Goal: Navigation & Orientation: Find specific page/section

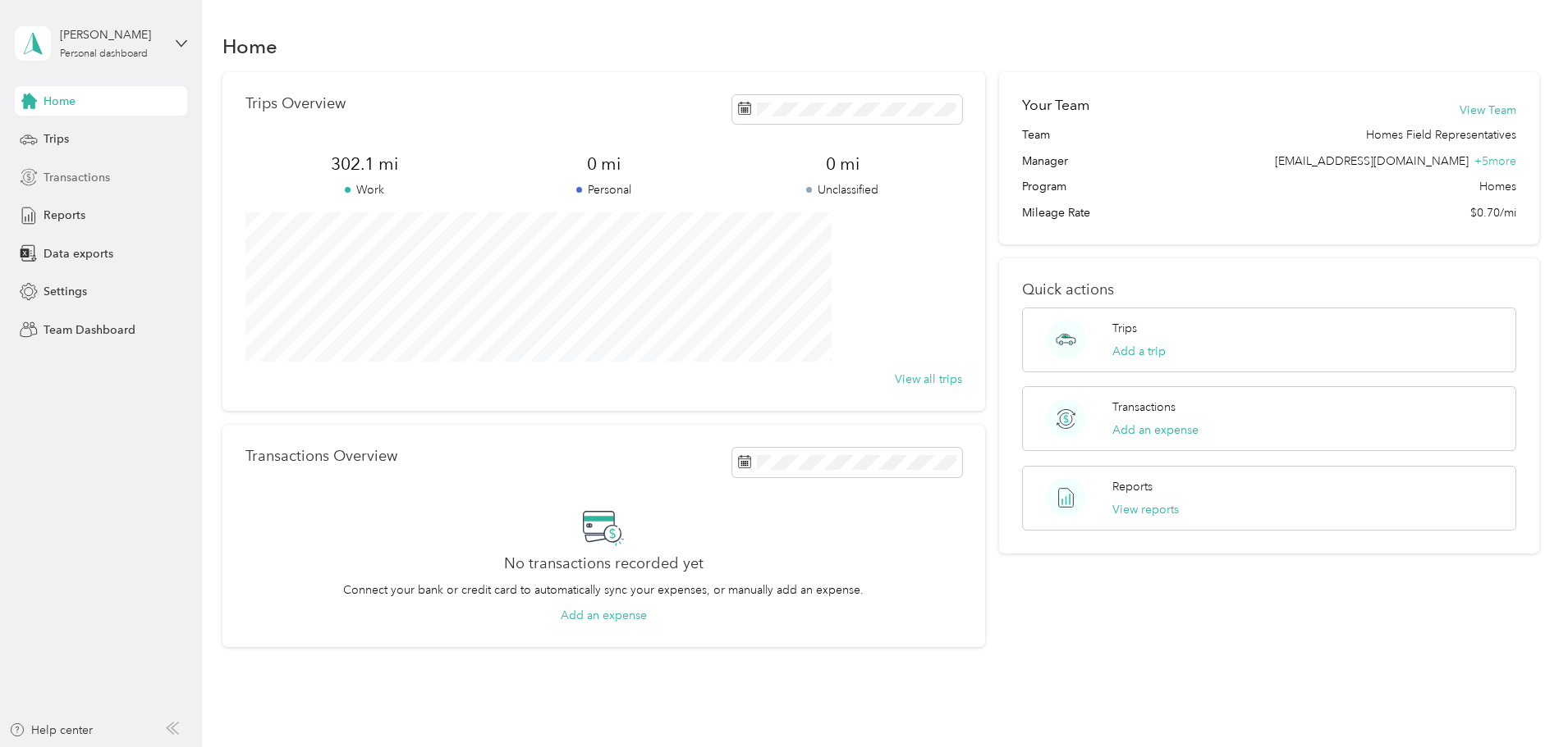
click at [60, 173] on span "Transactions" at bounding box center [77, 178] width 67 height 17
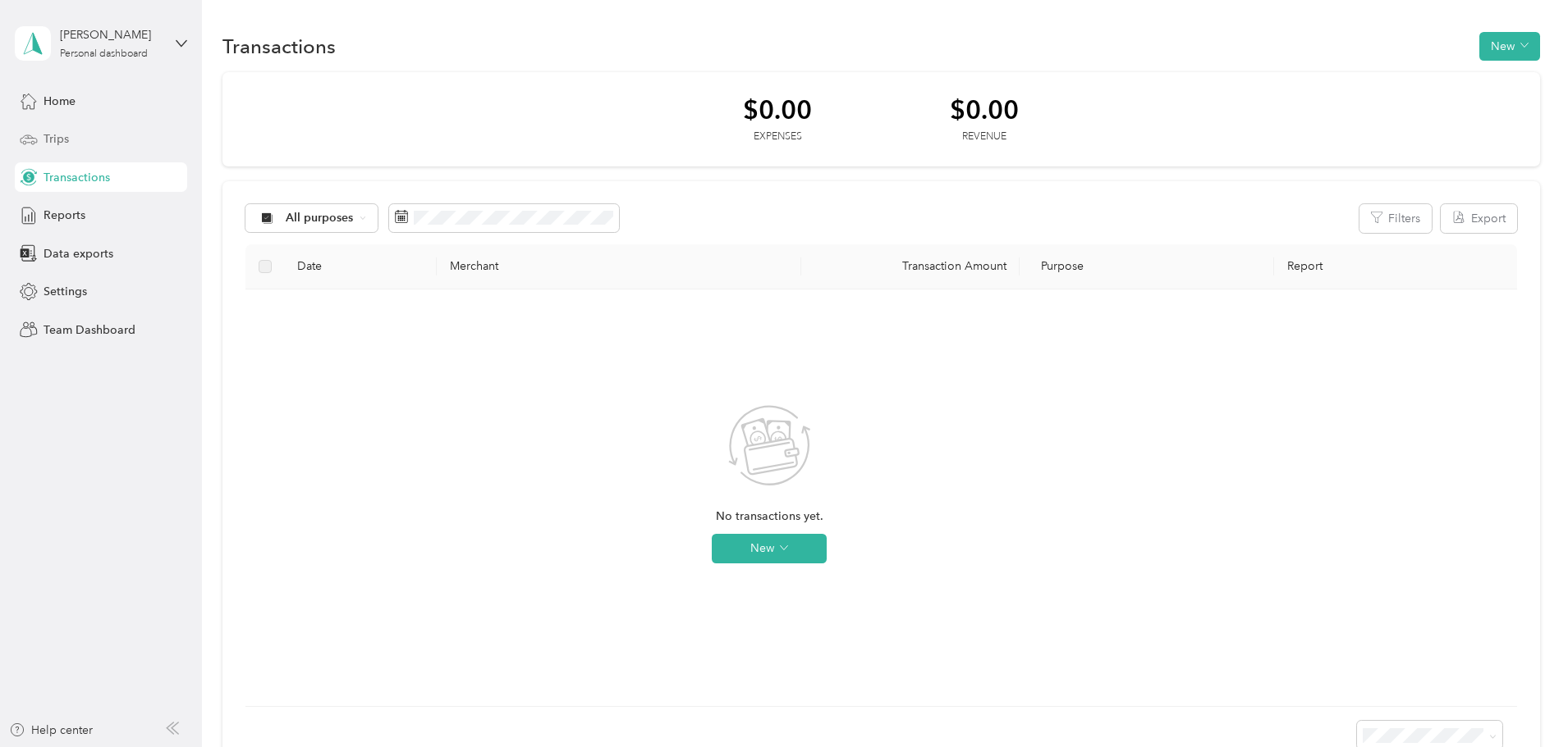
click at [62, 140] on span "Trips" at bounding box center [56, 139] width 25 height 17
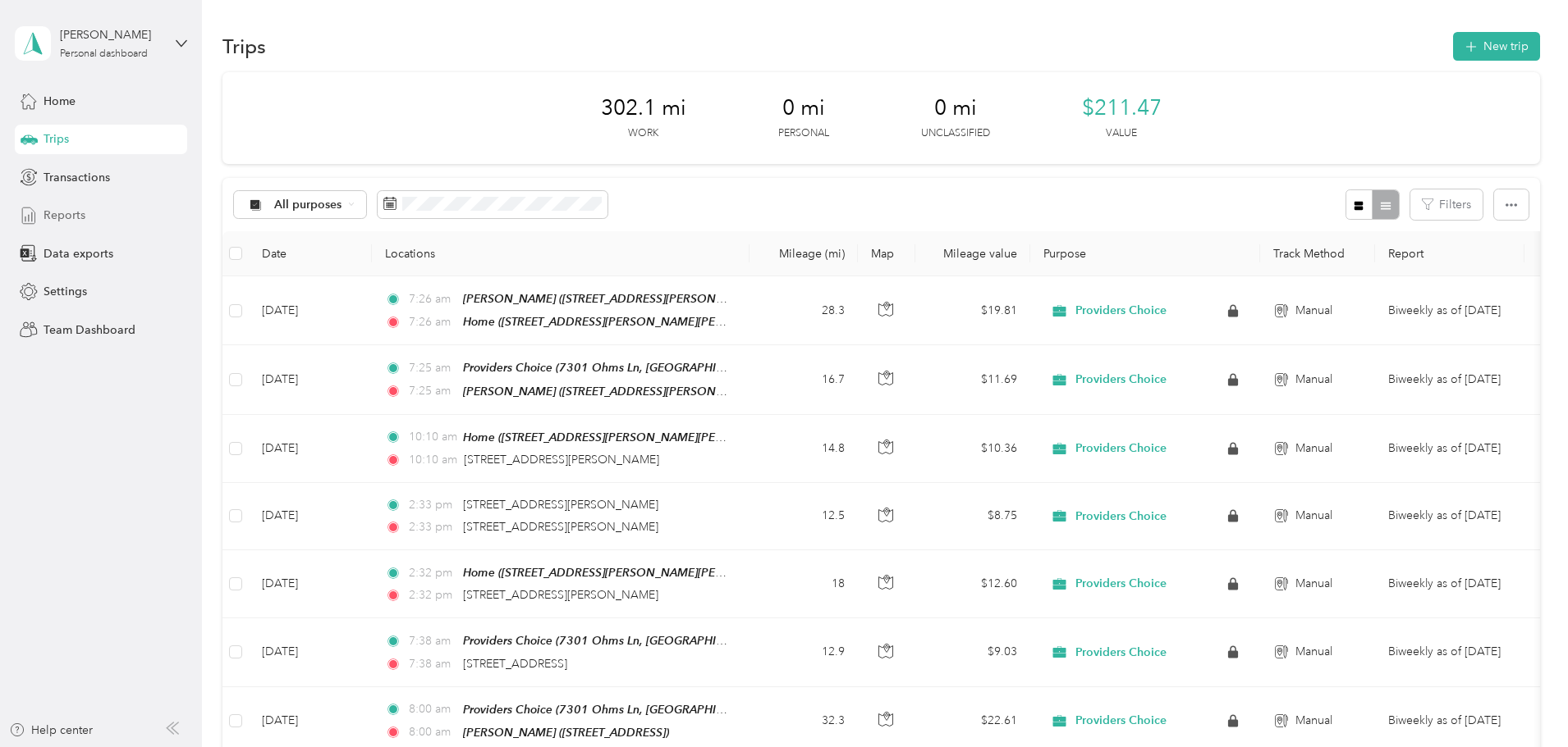
click at [64, 215] on span "Reports" at bounding box center [64, 214] width 41 height 17
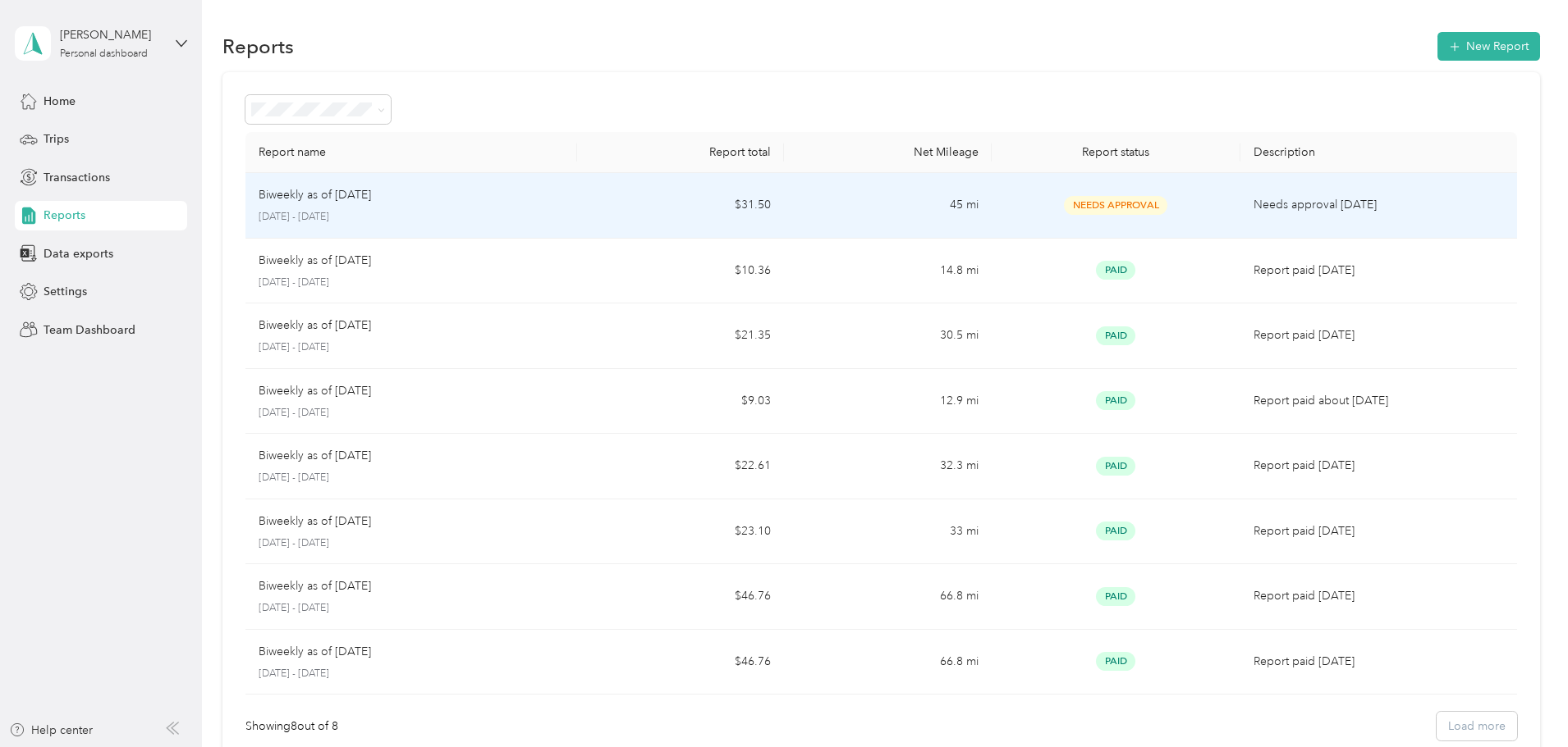
click at [371, 191] on p "Biweekly as of [DATE]" at bounding box center [315, 196] width 113 height 18
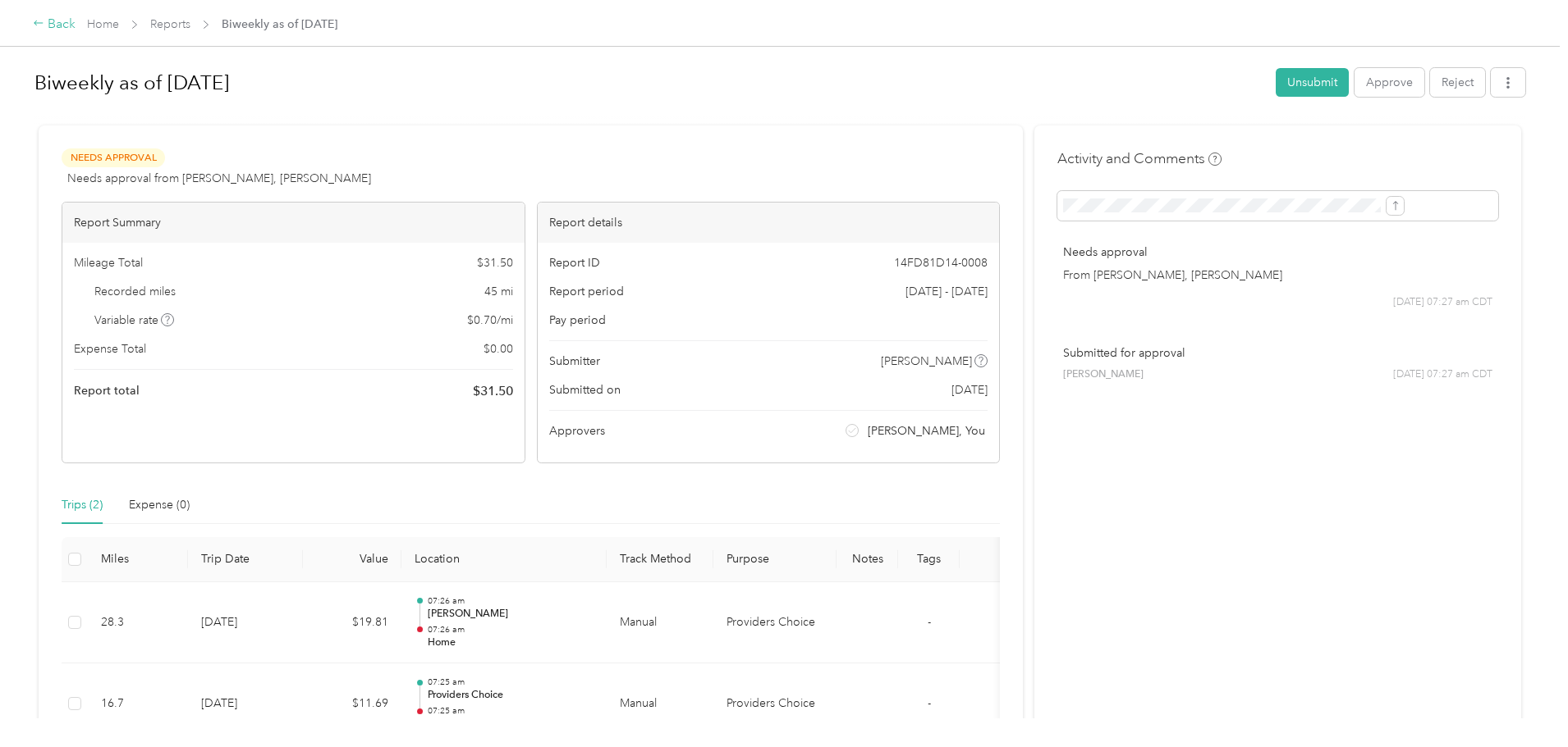
click at [76, 28] on div "Back" at bounding box center [53, 24] width 42 height 20
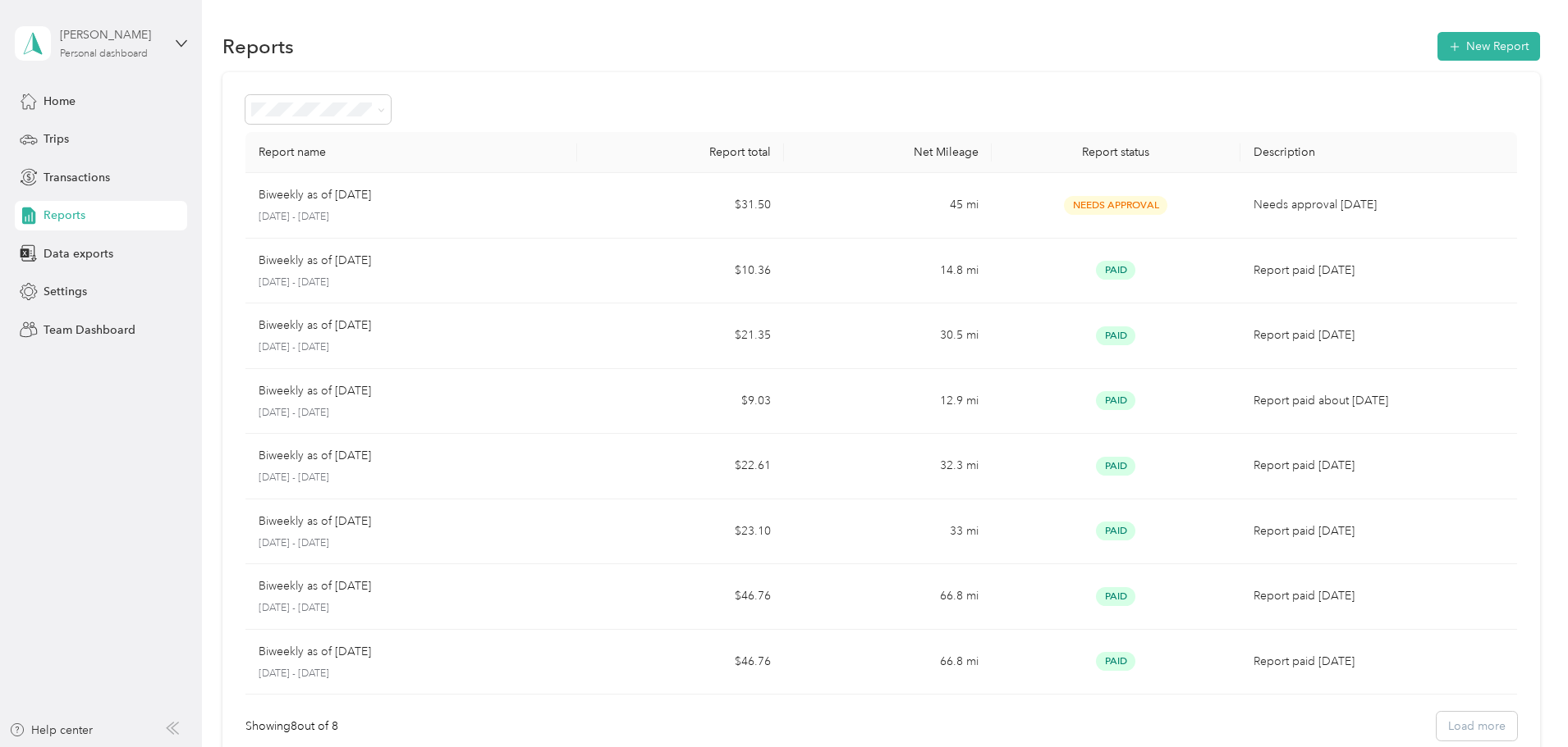
click at [104, 52] on div "Personal dashboard" at bounding box center [103, 54] width 87 height 10
click at [101, 133] on div "Team dashboard" at bounding box center [73, 134] width 87 height 17
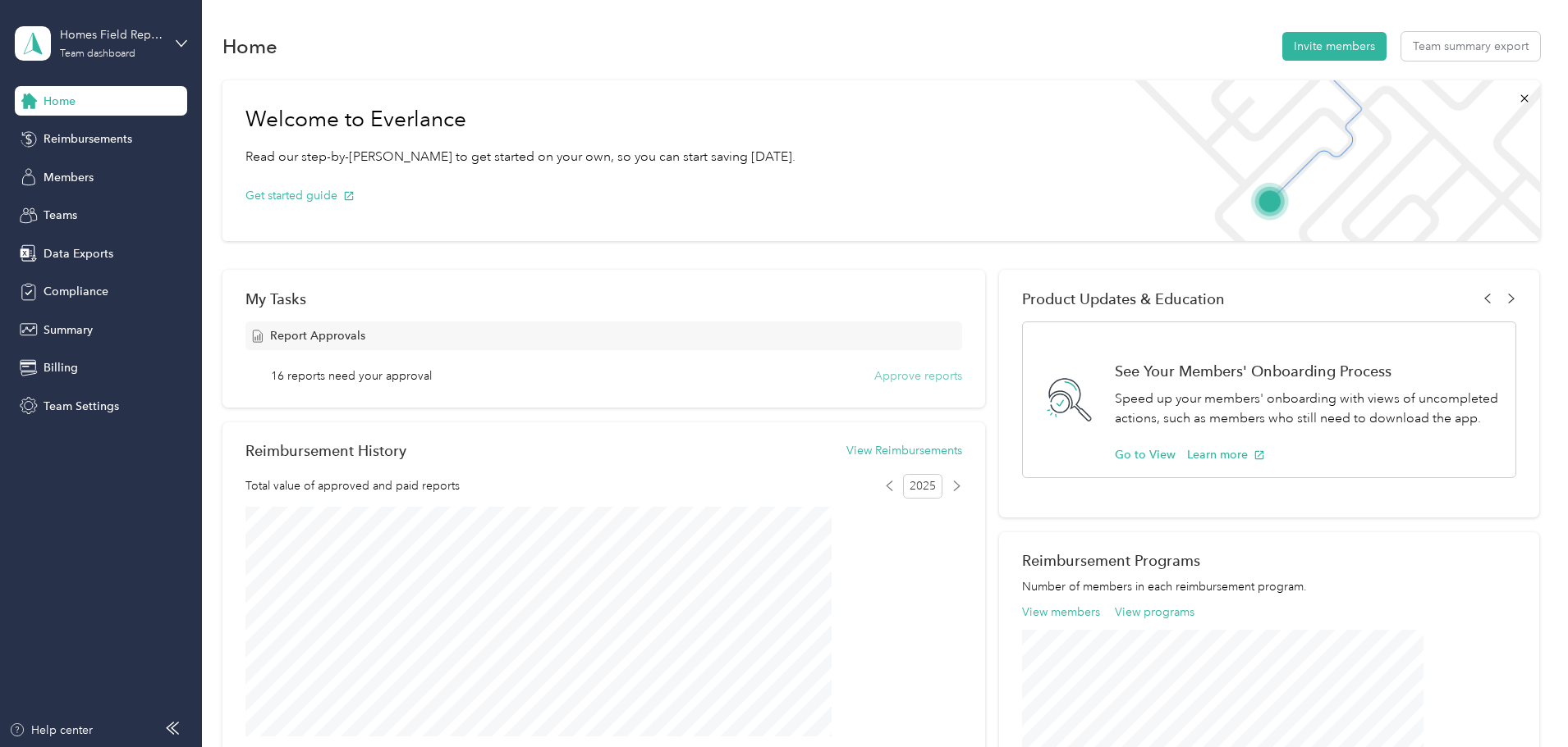
click at [875, 377] on button "Approve reports" at bounding box center [918, 376] width 87 height 17
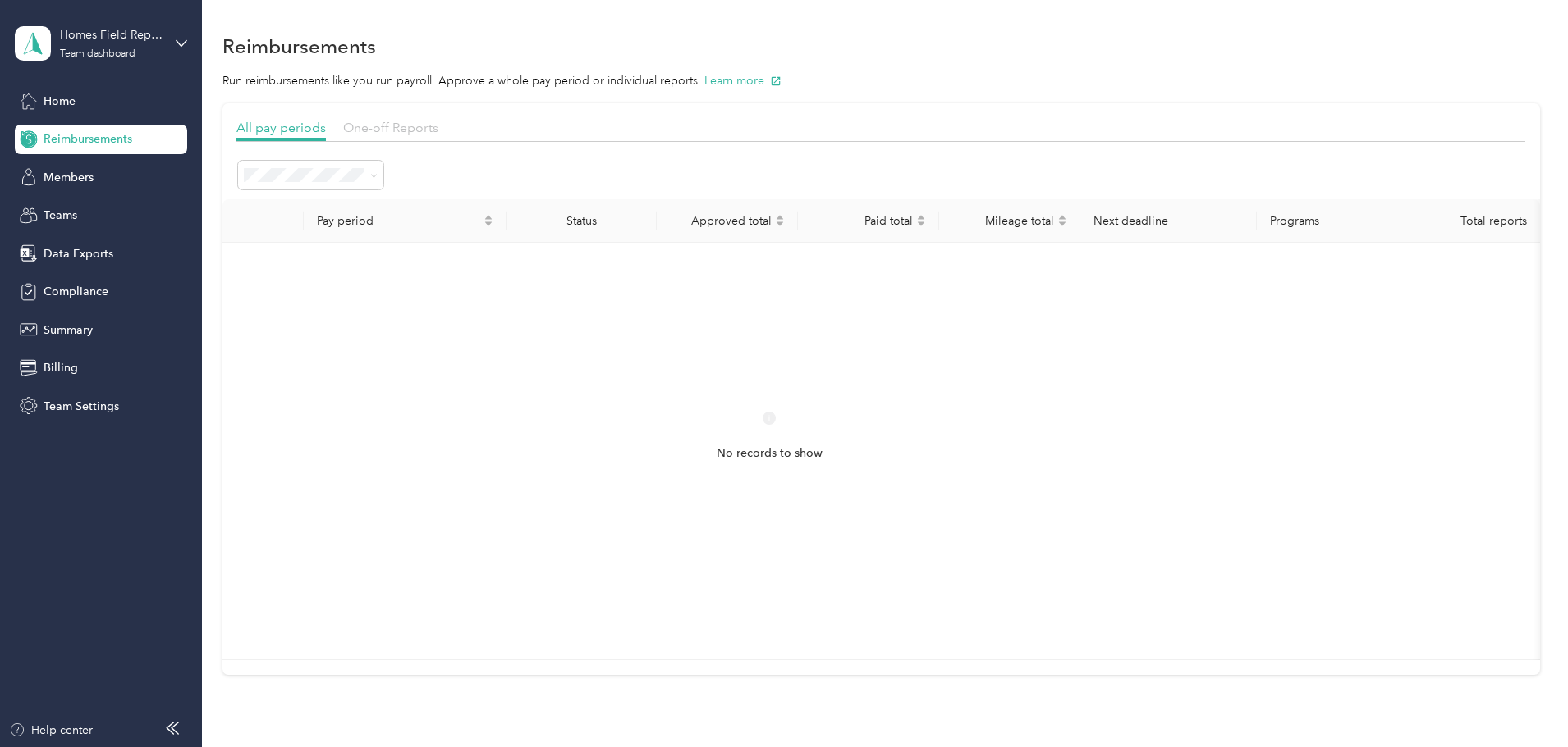
click at [438, 126] on span "One-off Reports" at bounding box center [391, 127] width 96 height 15
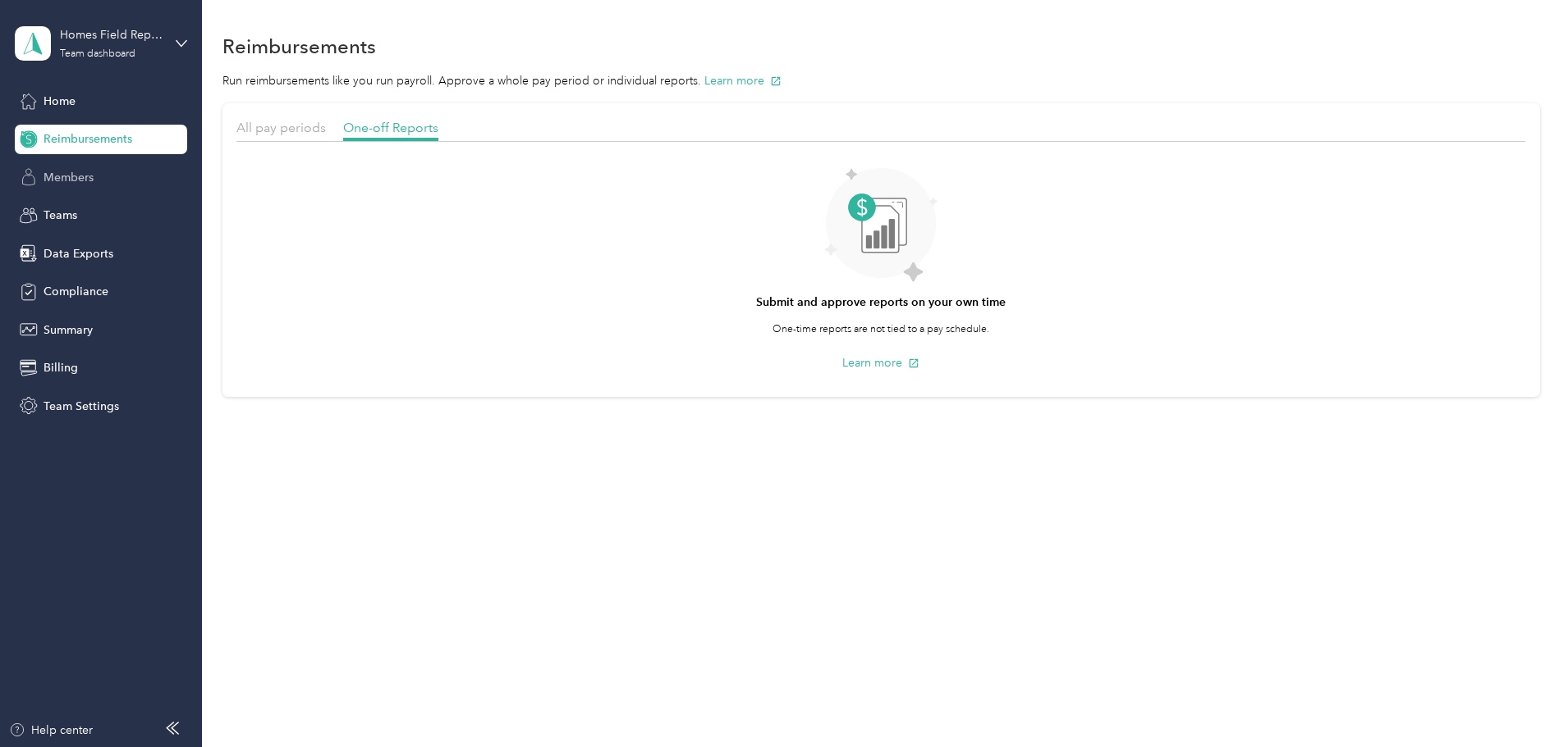
click at [80, 173] on span "Members" at bounding box center [69, 178] width 50 height 17
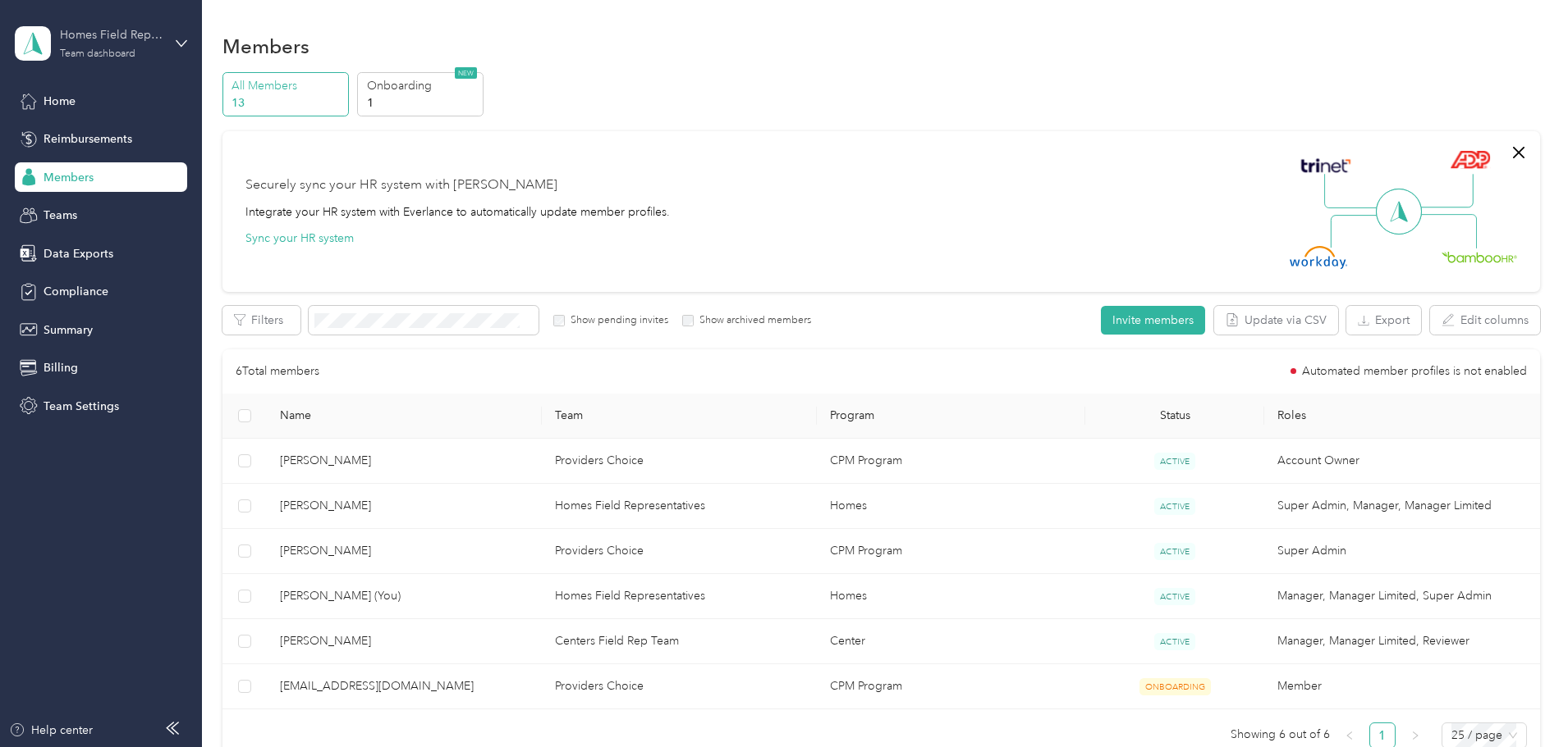
click at [116, 52] on div "Team dashboard" at bounding box center [97, 54] width 76 height 10
click at [69, 209] on div "Log out" at bounding box center [61, 203] width 63 height 17
